Goal: Browse casually: Explore the website without a specific task or goal

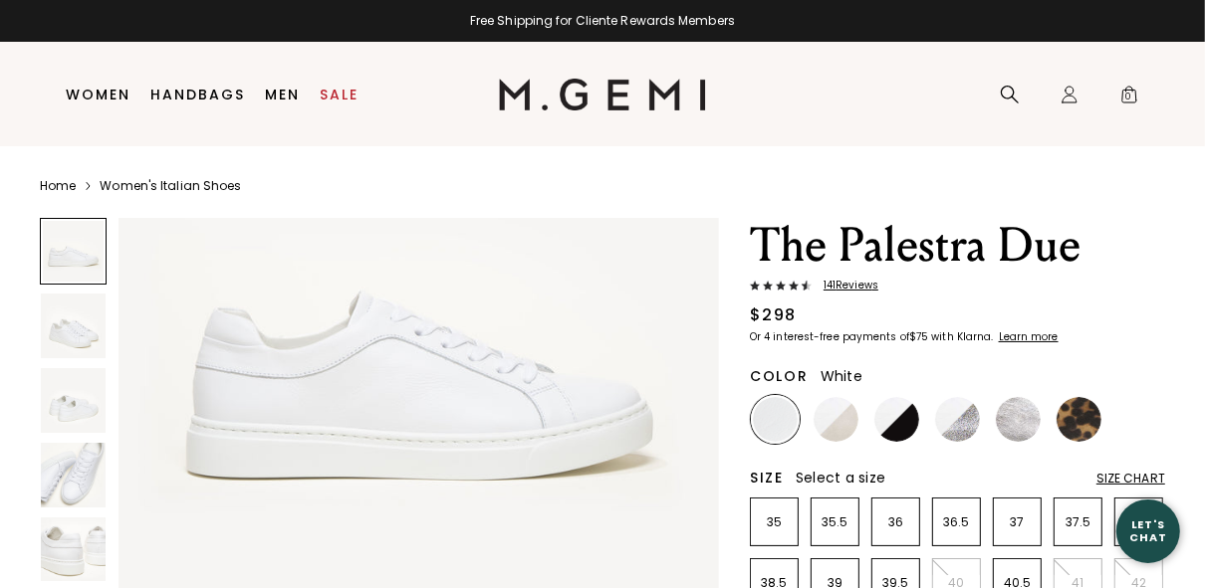
scroll to position [239, 0]
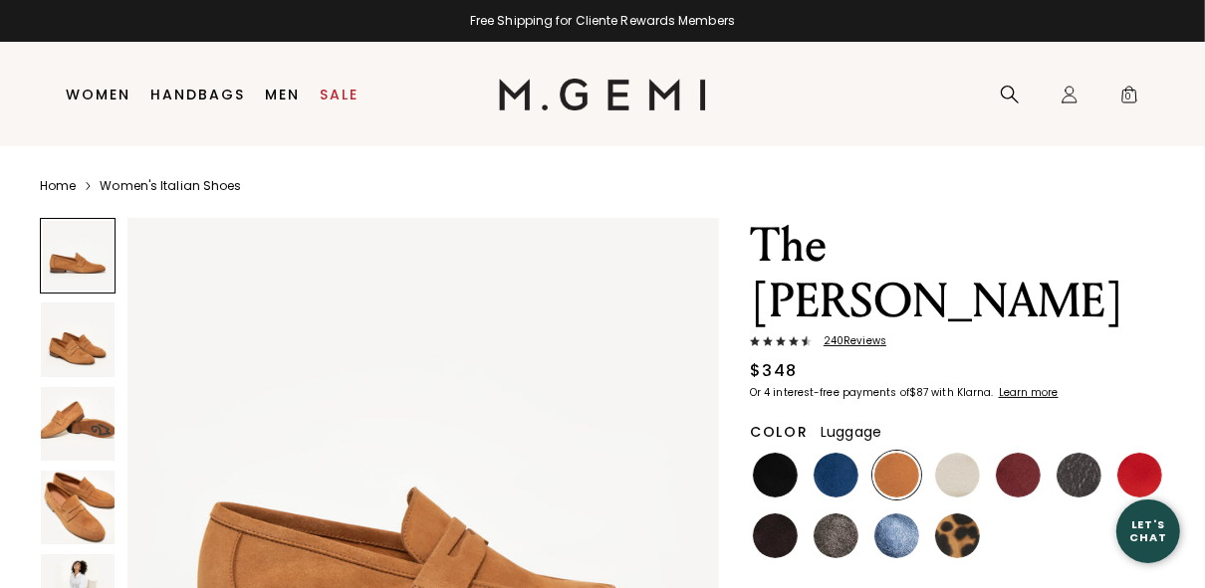
scroll to position [159, 0]
